Goal: Task Accomplishment & Management: Complete application form

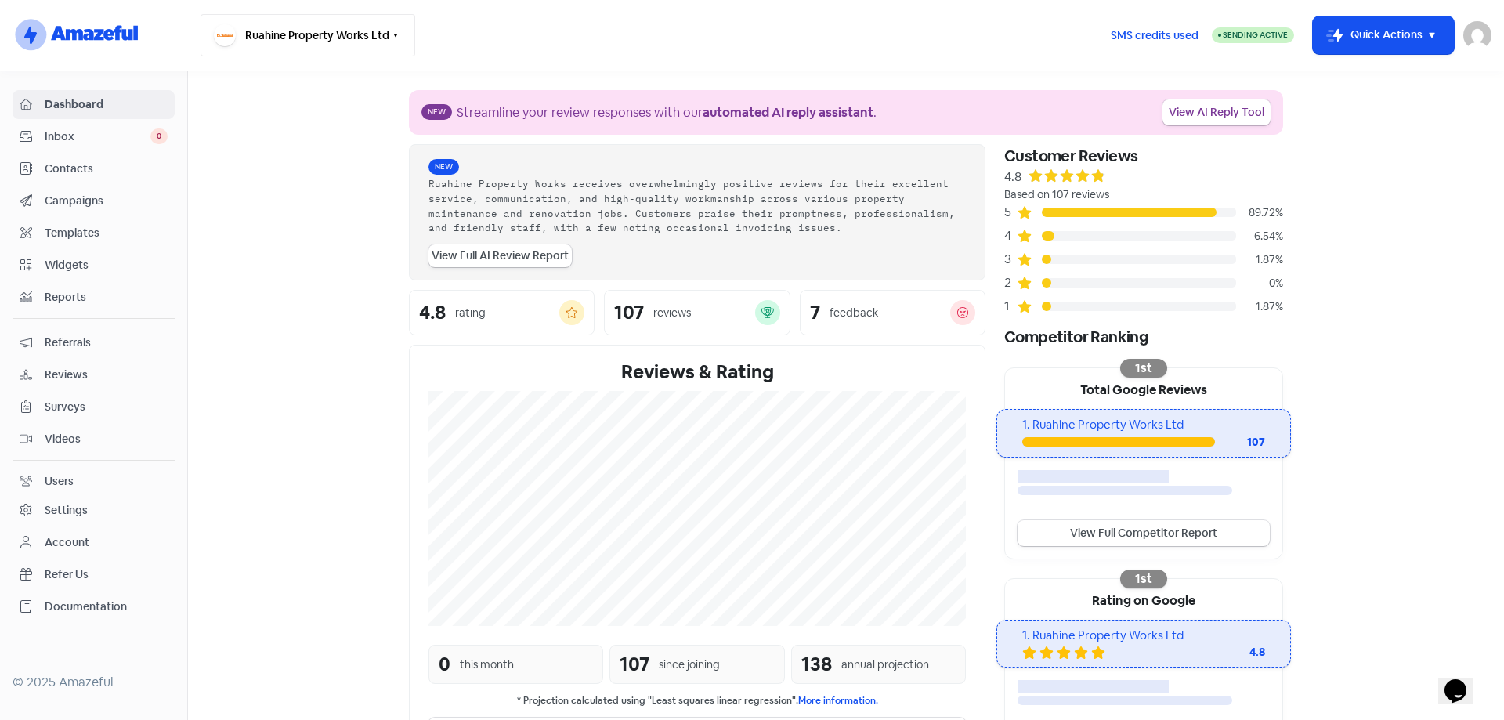
click at [378, 23] on button "Ruahine Property Works Ltd" at bounding box center [308, 35] width 215 height 42
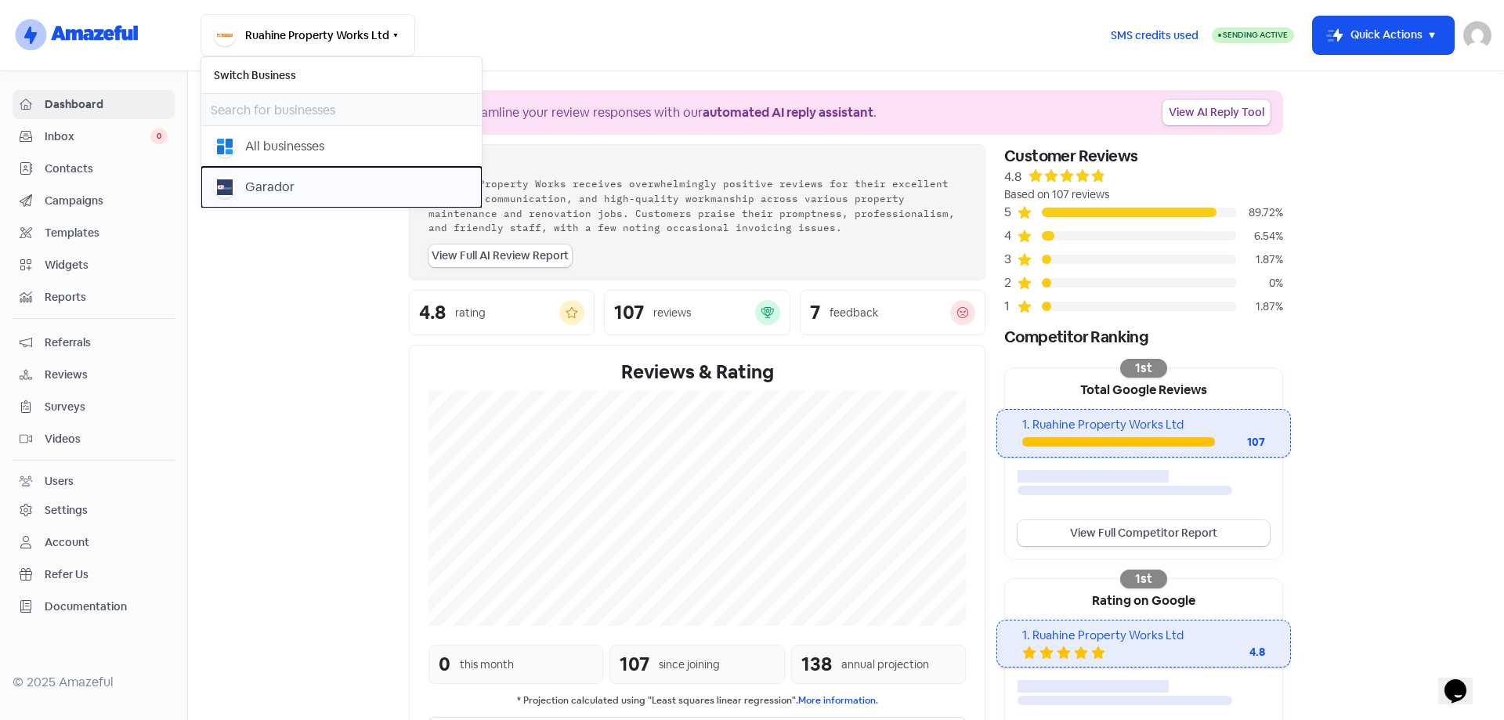
click at [256, 180] on div "Garador" at bounding box center [269, 187] width 49 height 19
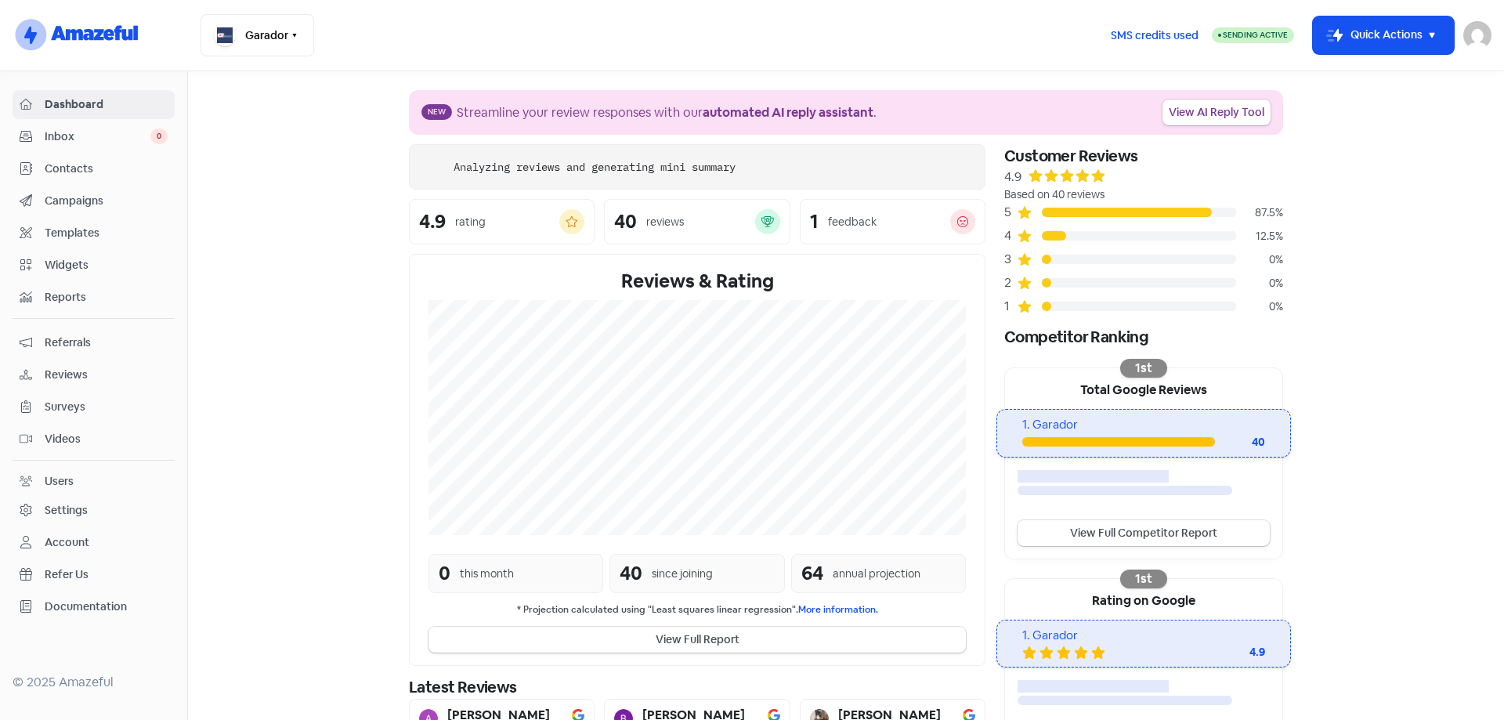
click at [1420, 36] on button "Icon For Thunder-move Quick Actions" at bounding box center [1383, 35] width 141 height 38
click at [1377, 78] on button "Add new contact" at bounding box center [1361, 75] width 182 height 31
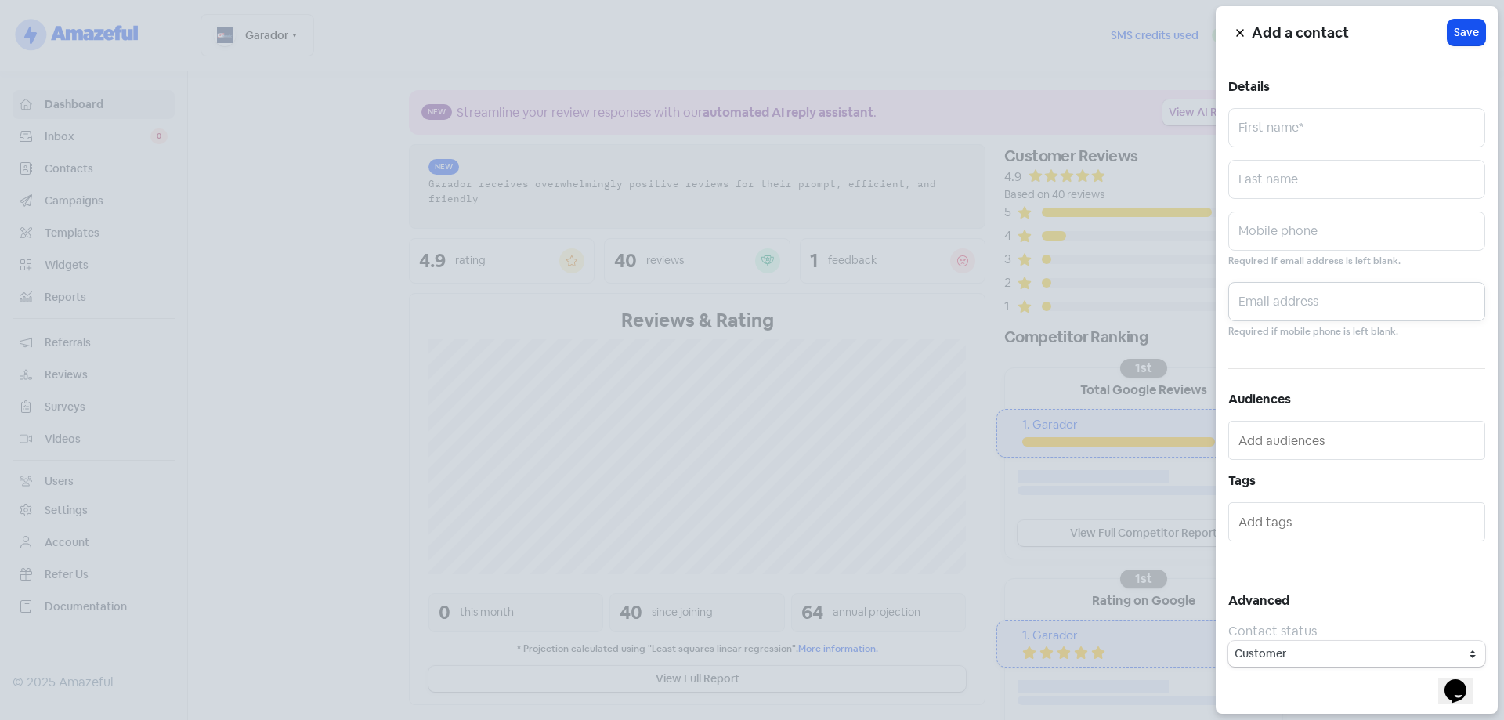
click at [1301, 305] on input "text" at bounding box center [1356, 301] width 257 height 39
paste input "[EMAIL_ADDRESS][PERSON_NAME][DOMAIN_NAME]"
type input "[EMAIL_ADDRESS][PERSON_NAME][DOMAIN_NAME]"
click at [1279, 111] on input "text" at bounding box center [1356, 127] width 257 height 39
type input "Hamish"
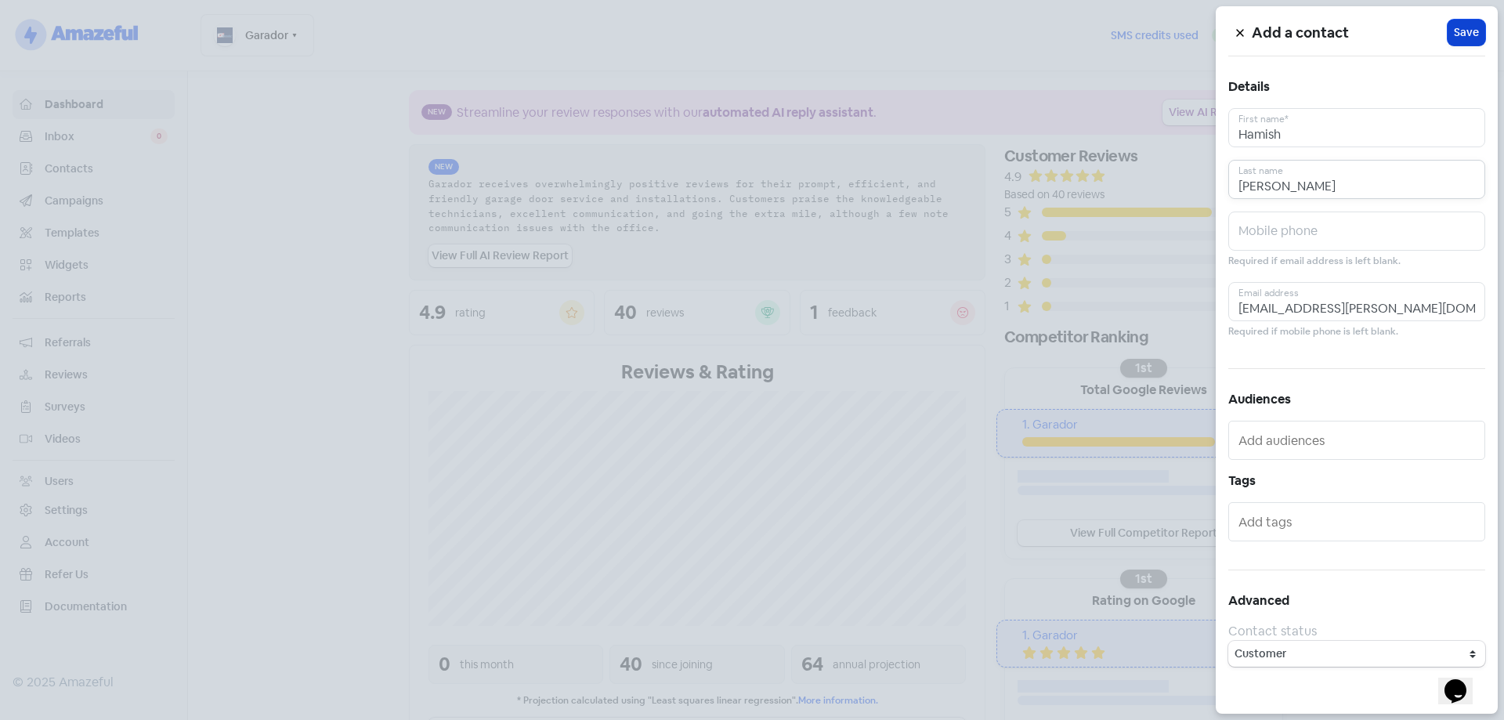
type input "[PERSON_NAME]"
click at [1470, 29] on span "Save" at bounding box center [1466, 32] width 25 height 16
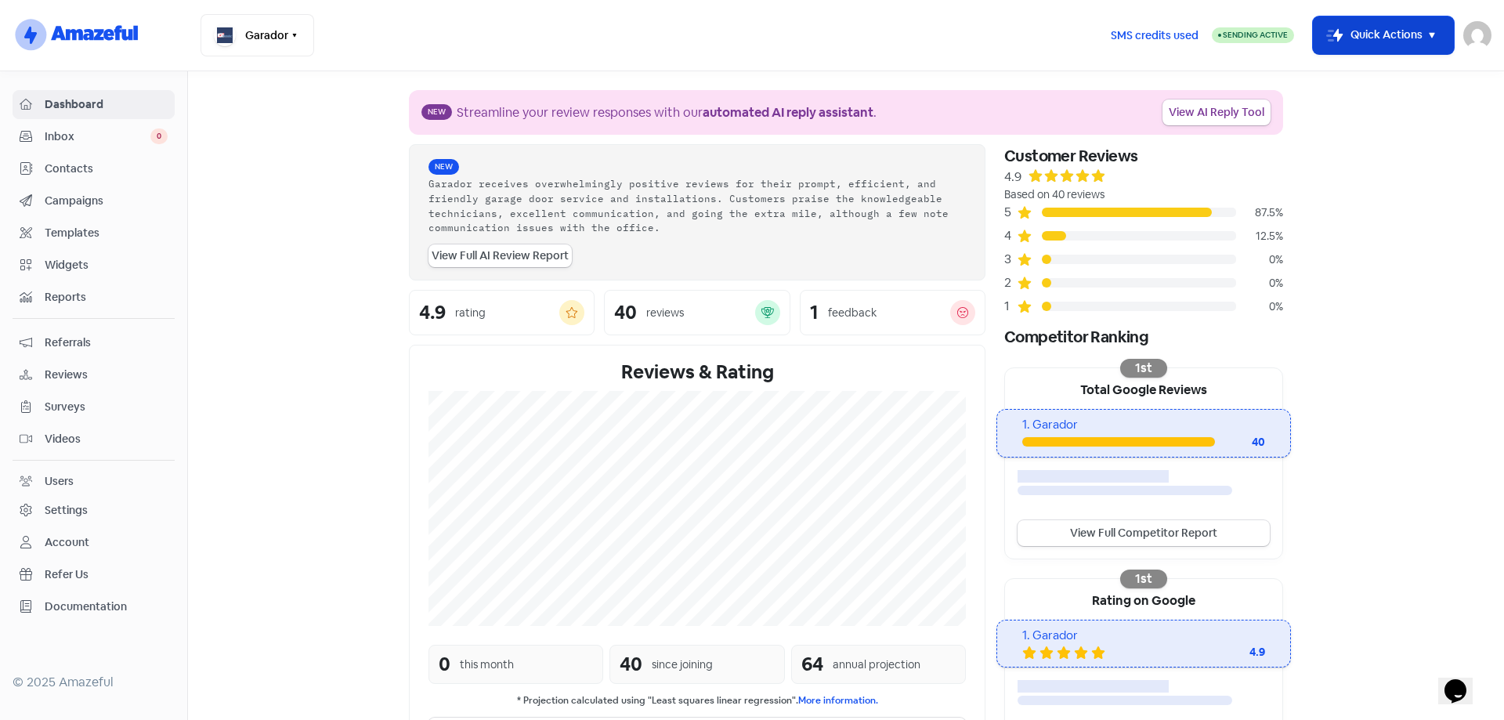
click at [1433, 25] on button "Icon For Thunder-move Quick Actions" at bounding box center [1383, 35] width 141 height 38
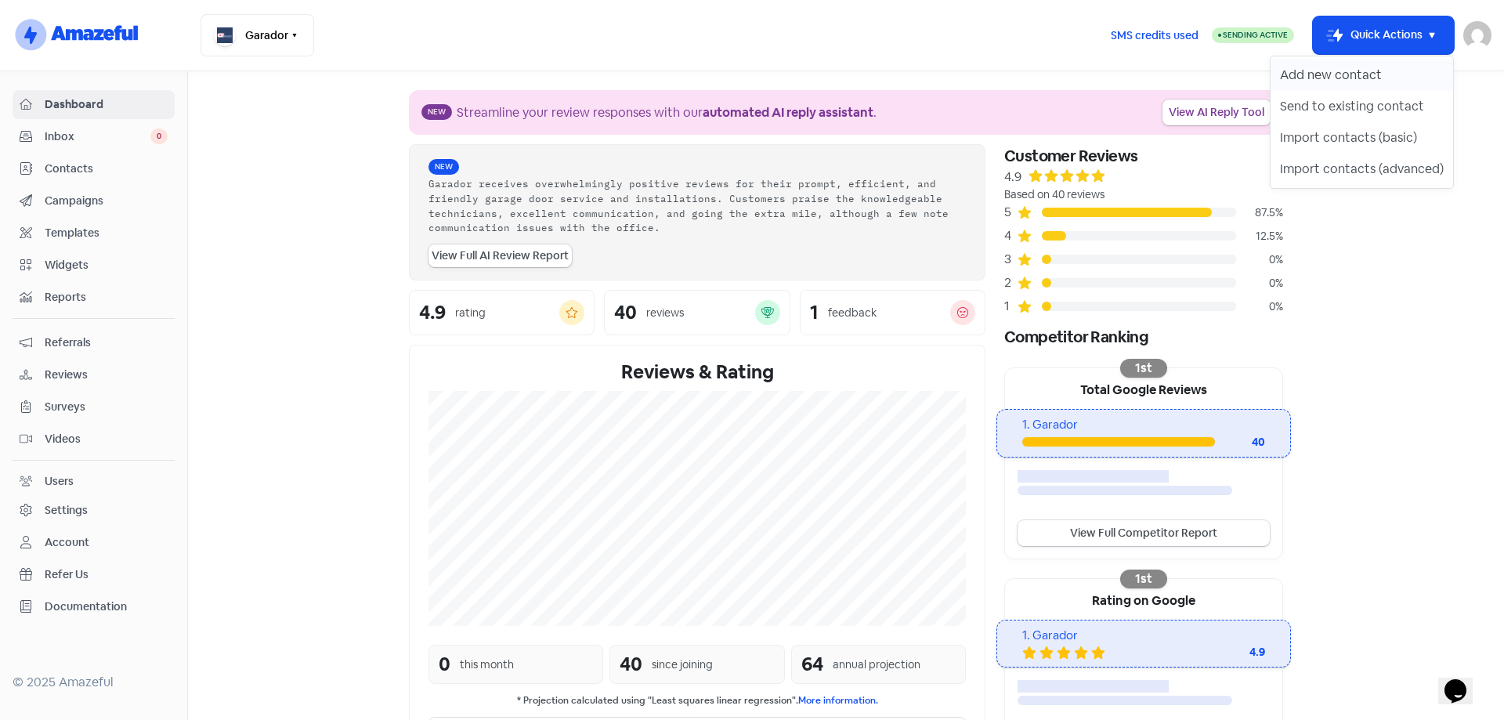
click at [1384, 68] on button "Add new contact" at bounding box center [1361, 75] width 182 height 31
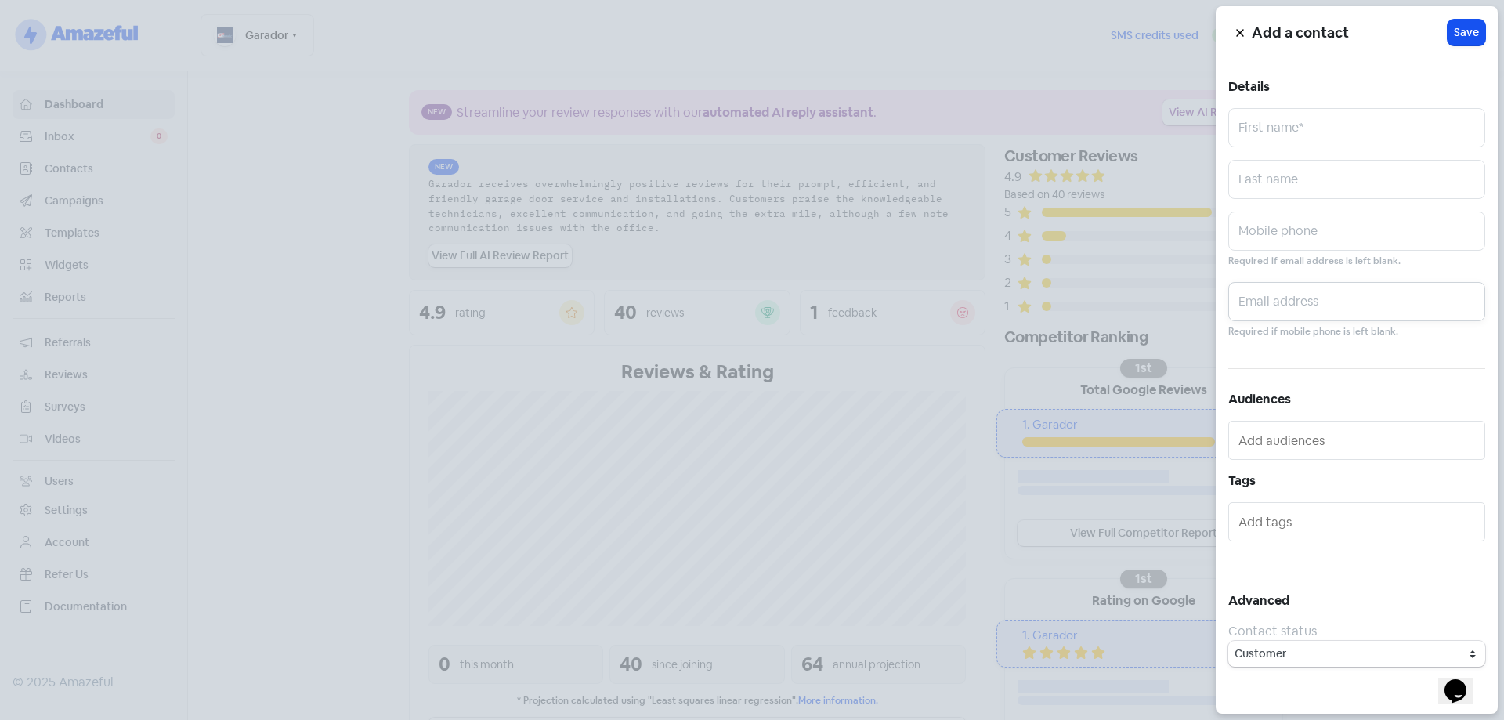
click at [1292, 300] on input "text" at bounding box center [1356, 301] width 257 height 39
paste input "[EMAIL_ADDRESS][DOMAIN_NAME]"
type input "[EMAIL_ADDRESS][DOMAIN_NAME]"
drag, startPoint x: 1305, startPoint y: 134, endPoint x: 1296, endPoint y: 136, distance: 8.9
click at [1303, 133] on input "text" at bounding box center [1356, 127] width 257 height 39
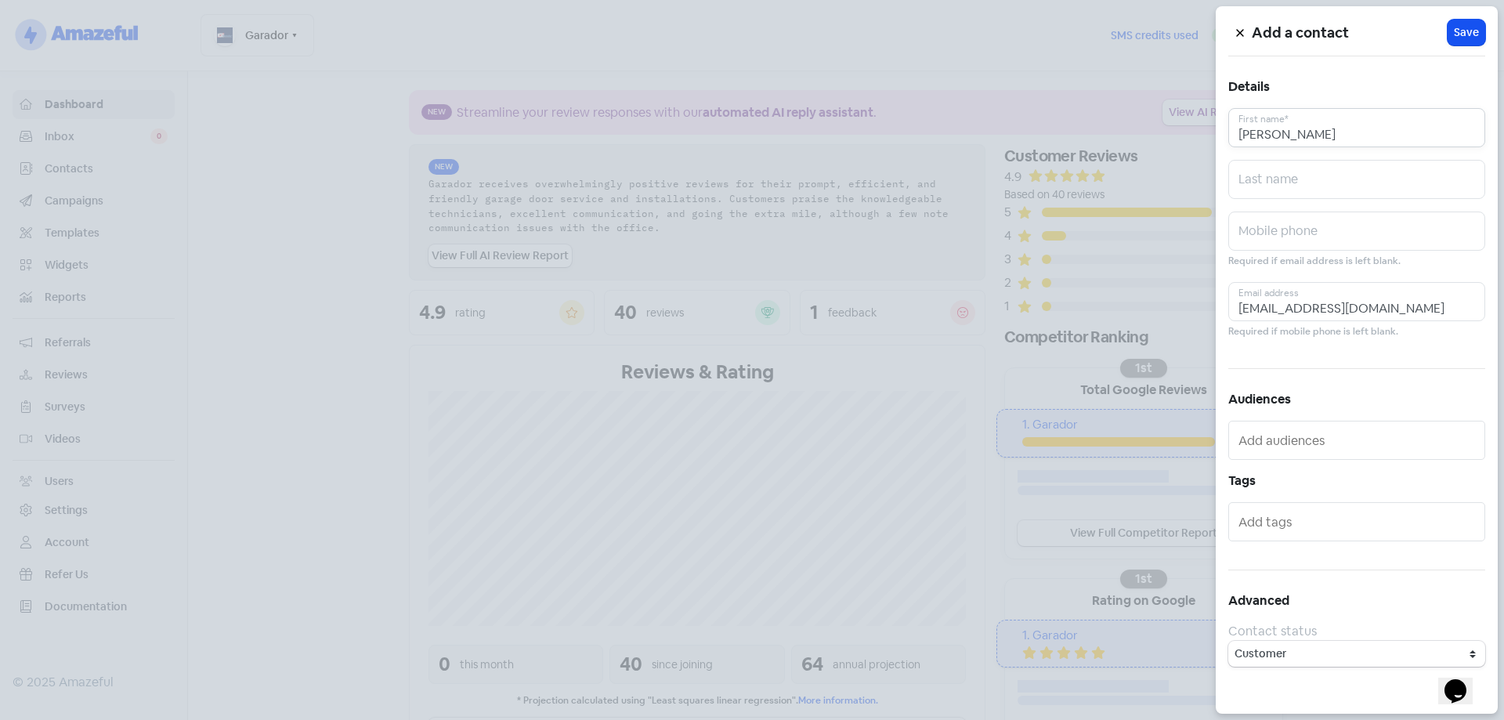
type input "[PERSON_NAME]"
click at [1468, 25] on span "Save" at bounding box center [1466, 32] width 25 height 16
